Goal: Use online tool/utility: Utilize a website feature to perform a specific function

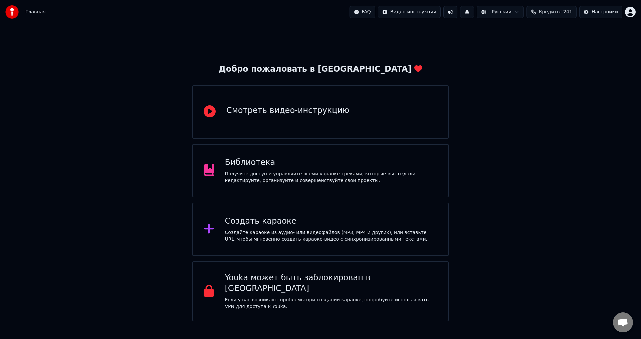
click at [340, 220] on div "Создать караоке" at bounding box center [331, 221] width 213 height 11
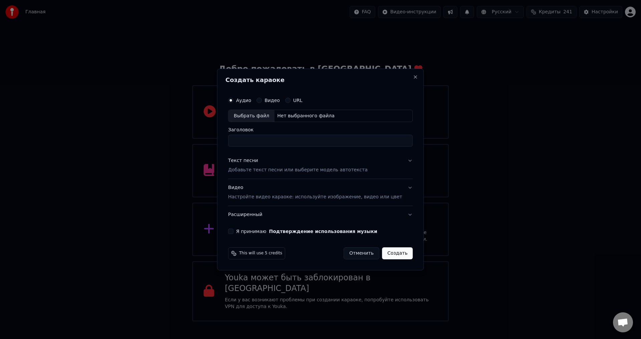
click at [290, 118] on div "Нет выбранного файла" at bounding box center [305, 116] width 63 height 7
click at [258, 143] on input "**********" at bounding box center [320, 141] width 185 height 12
type input "**********"
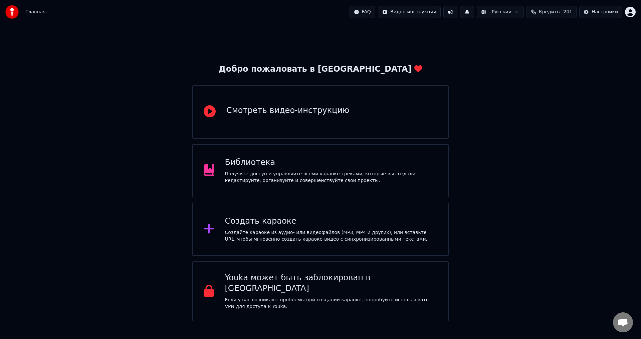
click at [323, 219] on div "Создать караоке" at bounding box center [331, 221] width 213 height 11
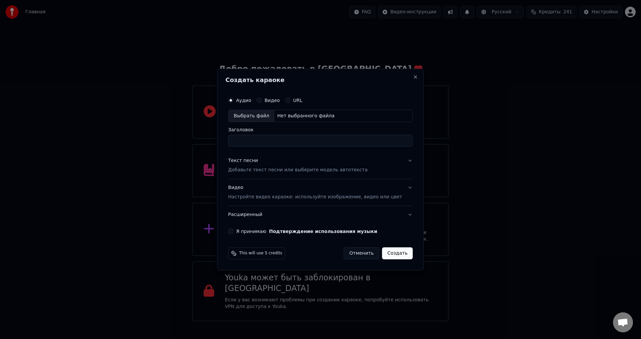
click at [306, 118] on div "Нет выбранного файла" at bounding box center [305, 116] width 63 height 7
type input "**********"
click at [400, 160] on button "Текст песни Добавьте текст песни или выберите модель автотекста" at bounding box center [320, 166] width 185 height 27
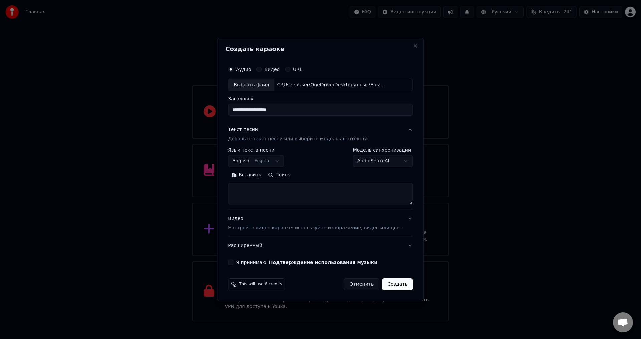
click at [251, 193] on textarea at bounding box center [320, 194] width 185 height 21
paste textarea "**********"
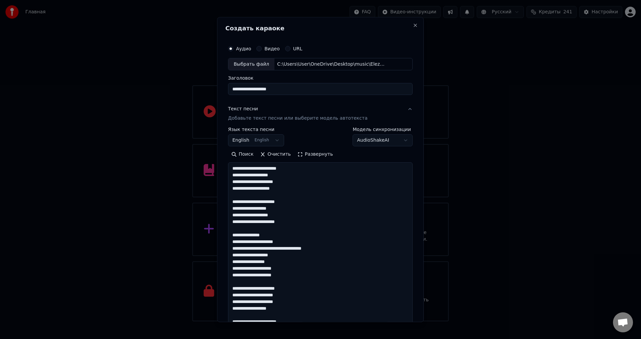
scroll to position [315, 0]
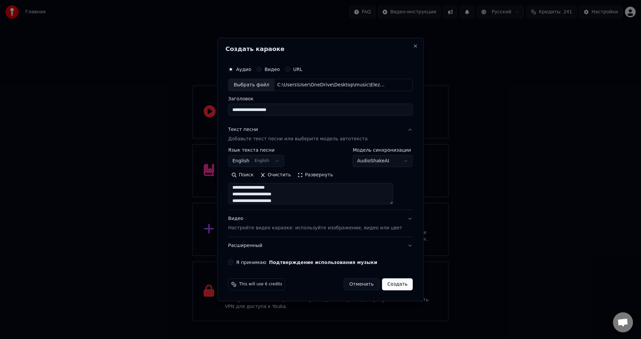
click at [325, 177] on button "Развернуть" at bounding box center [315, 175] width 42 height 11
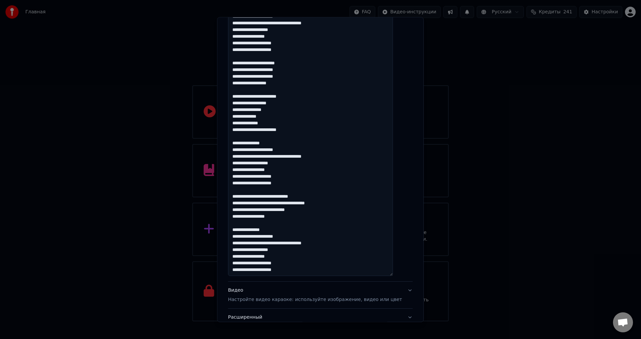
scroll to position [234, 0]
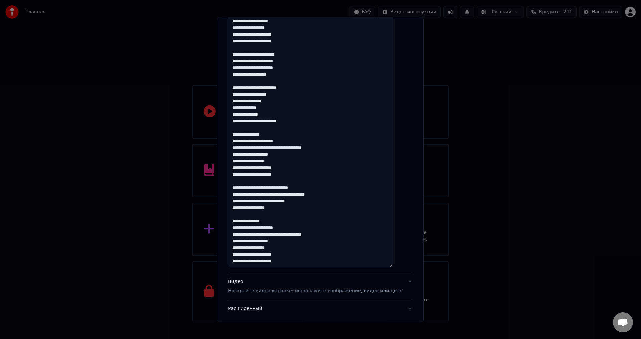
click at [241, 242] on textarea at bounding box center [310, 98] width 165 height 339
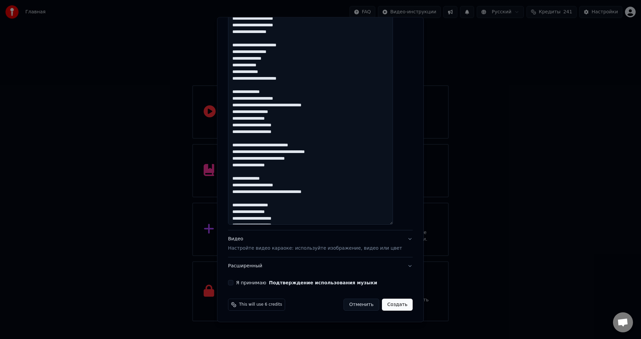
scroll to position [0, 0]
click at [289, 193] on textarea at bounding box center [310, 56] width 165 height 339
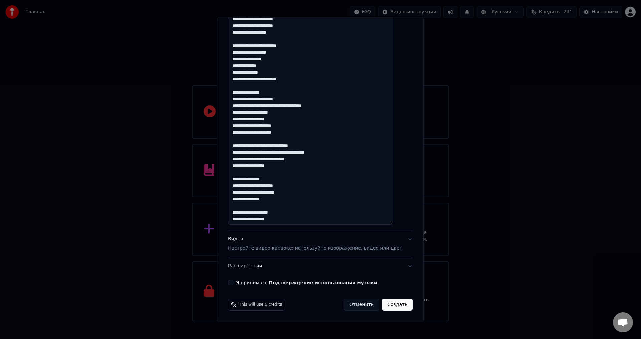
click at [288, 107] on textarea at bounding box center [310, 56] width 165 height 339
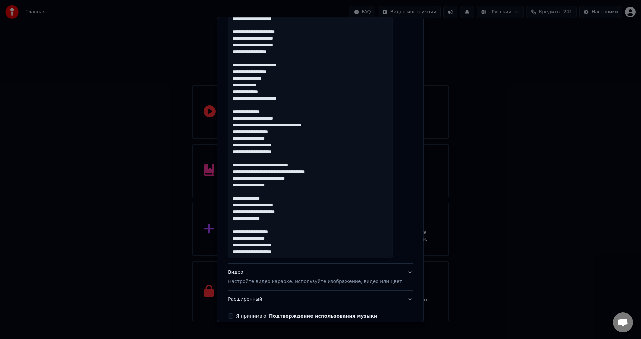
scroll to position [276, 0]
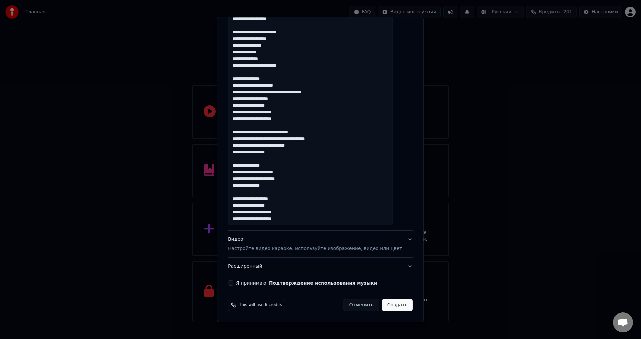
type textarea "**********"
click at [397, 239] on button "Видео Настройте видео караоке: используйте изображение, видео или цвет" at bounding box center [320, 244] width 185 height 27
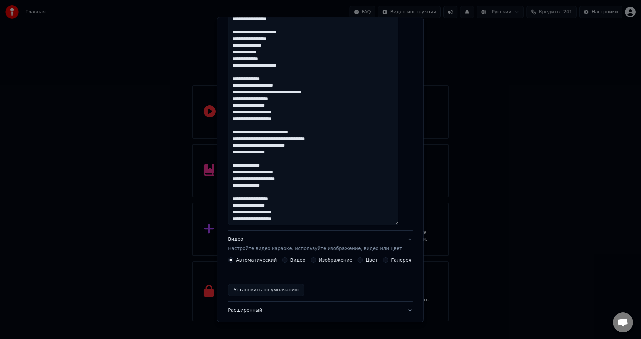
scroll to position [0, 0]
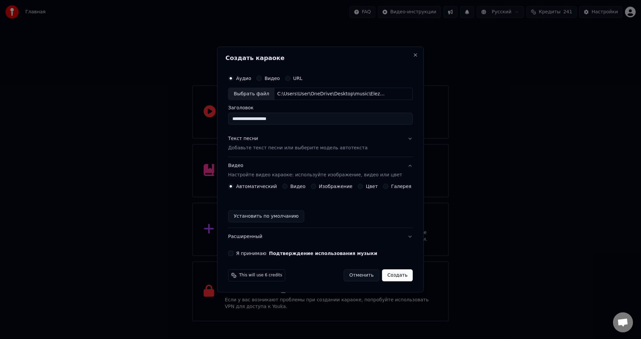
click at [403, 236] on button "Расширенный" at bounding box center [320, 236] width 185 height 17
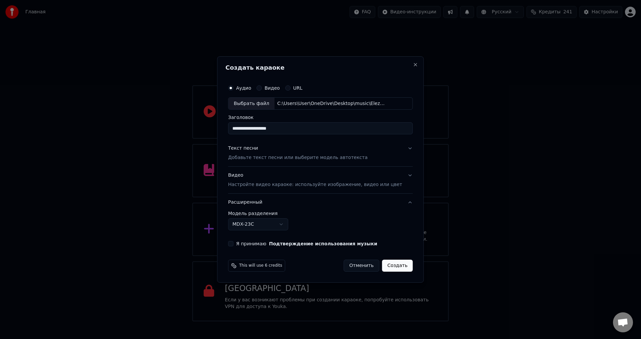
click at [286, 187] on p "Настройте видео караоке: используйте изображение, видео или цвет" at bounding box center [315, 185] width 174 height 7
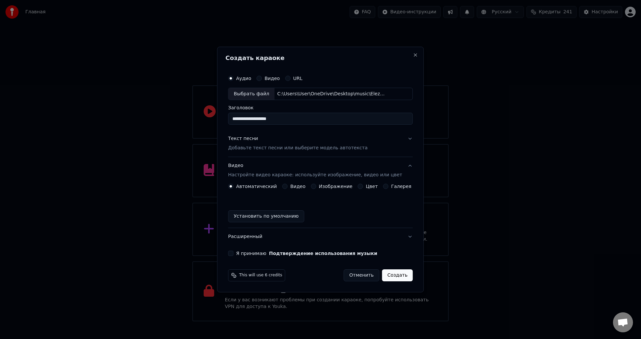
click at [315, 187] on button "Изображение" at bounding box center [313, 186] width 5 height 5
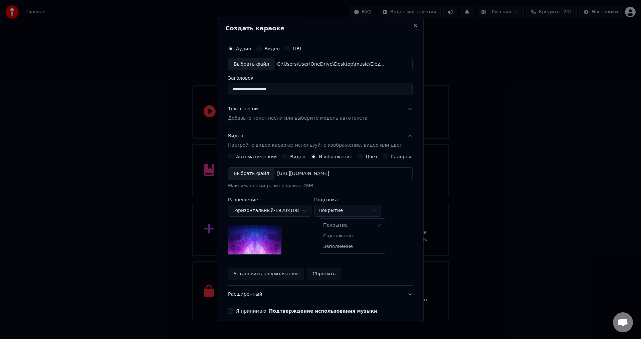
click at [341, 212] on body "Главная FAQ Видео-инструкции Русский Кредиты 241 Настройки Добро пожаловать в Y…" at bounding box center [320, 161] width 641 height 322
click at [346, 211] on body "Главная FAQ Видео-инструкции Русский Кредиты 241 Настройки Добро пожаловать в Y…" at bounding box center [320, 161] width 641 height 322
select select "*****"
click at [400, 109] on button "Текст песни Добавьте текст песни или выберите модель автотекста" at bounding box center [320, 114] width 185 height 27
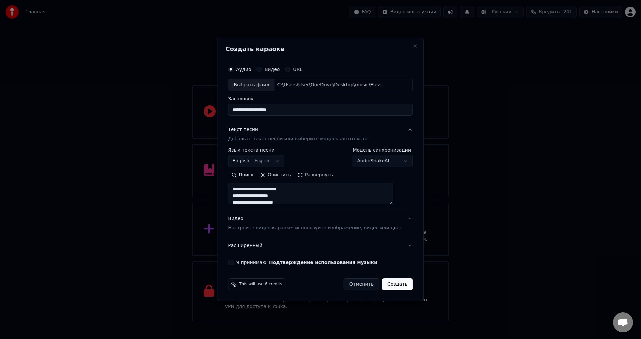
click at [316, 175] on button "Развернуть" at bounding box center [315, 175] width 42 height 11
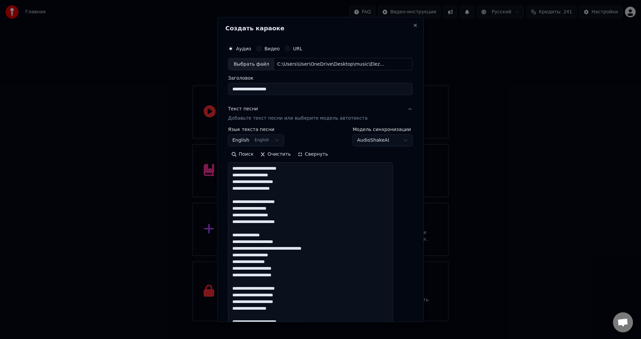
drag, startPoint x: 288, startPoint y: 249, endPoint x: 297, endPoint y: 246, distance: 8.7
click at [289, 249] on textarea at bounding box center [310, 339] width 165 height 352
drag, startPoint x: 281, startPoint y: 255, endPoint x: 287, endPoint y: 257, distance: 5.6
click at [281, 254] on textarea at bounding box center [310, 339] width 165 height 352
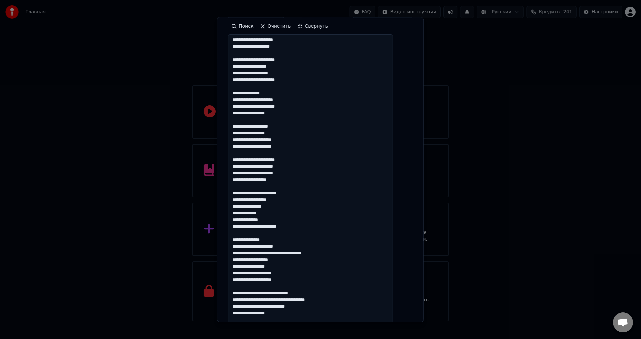
scroll to position [134, 0]
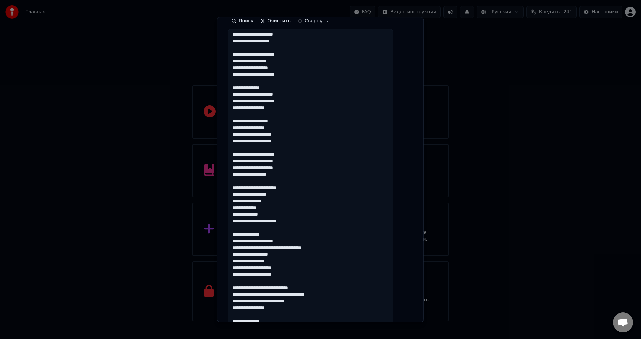
drag, startPoint x: 288, startPoint y: 249, endPoint x: 311, endPoint y: 243, distance: 24.0
click at [289, 249] on textarea at bounding box center [310, 205] width 165 height 352
click at [282, 255] on textarea at bounding box center [310, 205] width 165 height 352
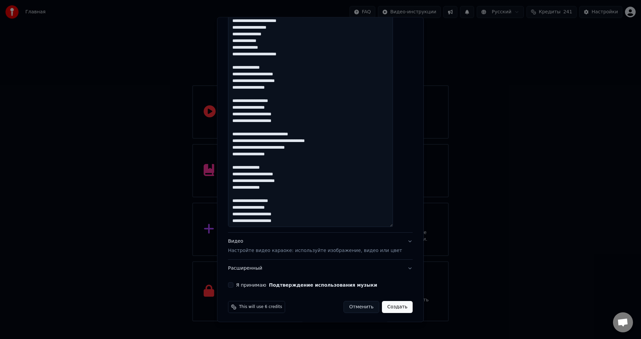
scroll to position [289, 0]
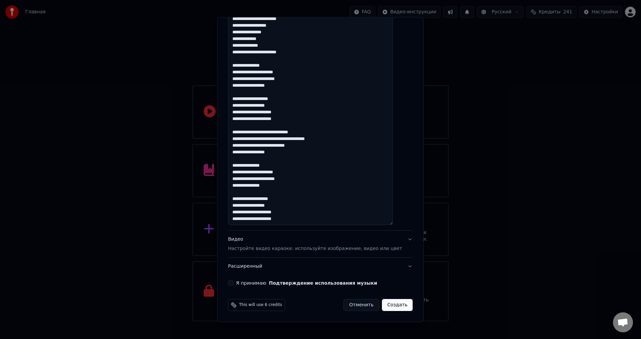
click at [242, 185] on textarea at bounding box center [310, 49] width 165 height 352
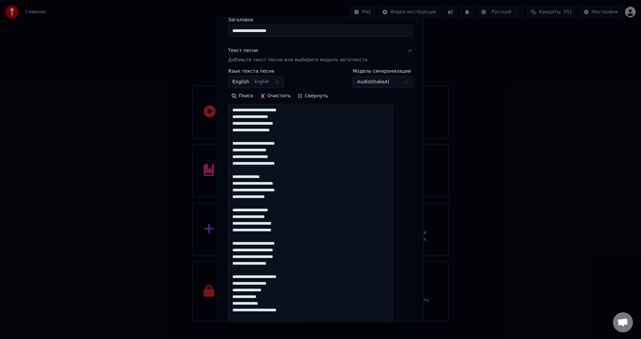
scroll to position [22, 0]
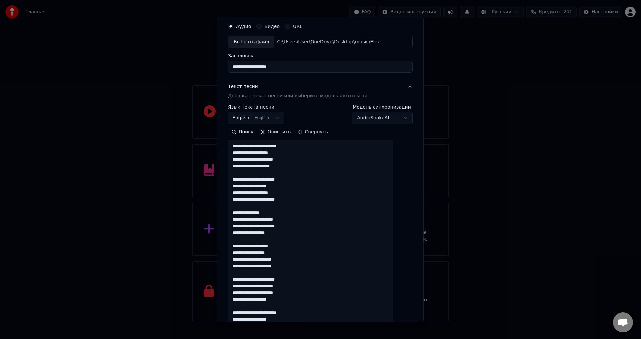
type textarea "**********"
